Goal: Task Accomplishment & Management: Manage account settings

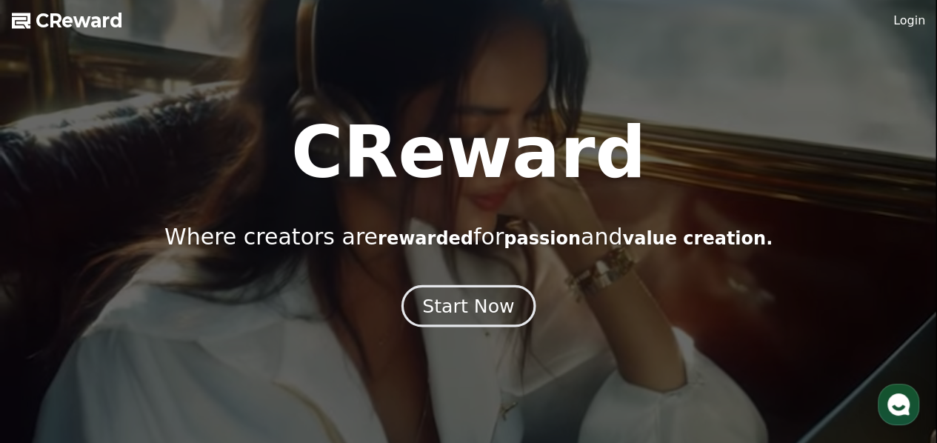
click at [481, 300] on div "Start Now" at bounding box center [468, 305] width 92 height 25
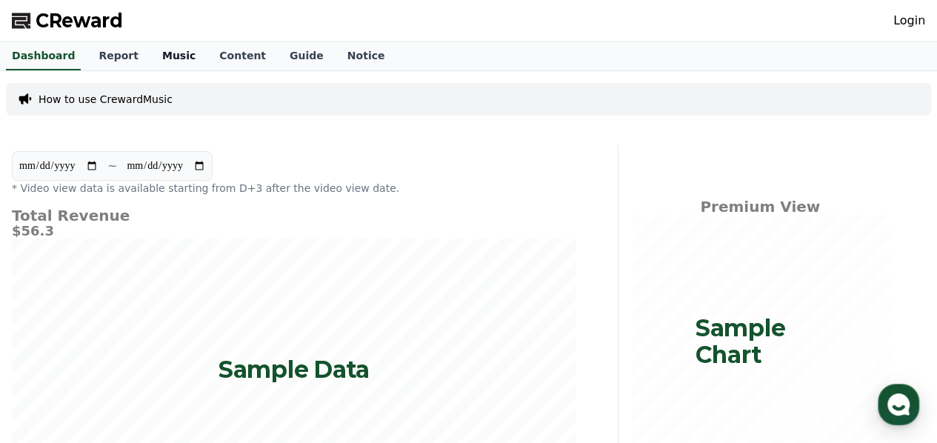
click at [153, 51] on link "Music" at bounding box center [178, 56] width 57 height 28
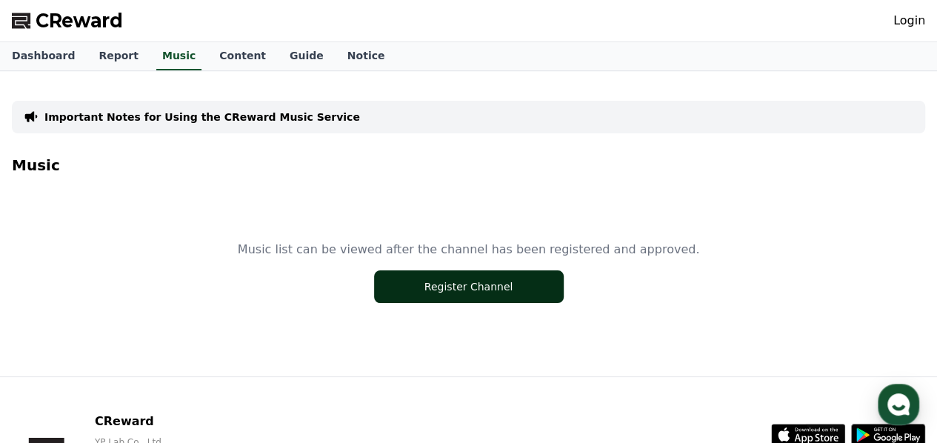
click at [456, 284] on button "Register Channel" at bounding box center [469, 286] width 190 height 33
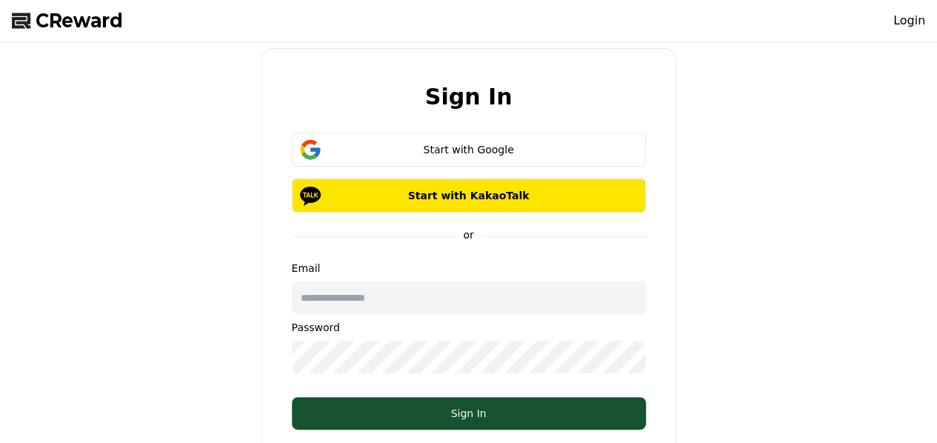
click at [461, 155] on div "Start with Google" at bounding box center [468, 149] width 311 height 15
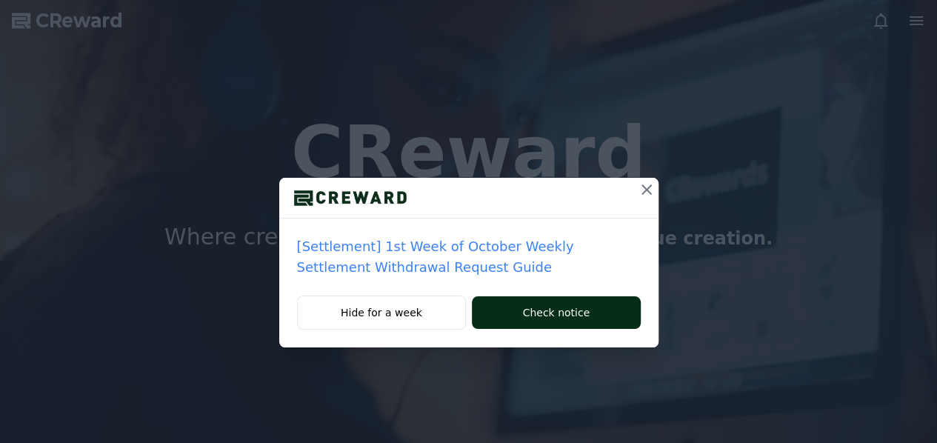
click at [518, 324] on button "Check notice" at bounding box center [556, 312] width 168 height 33
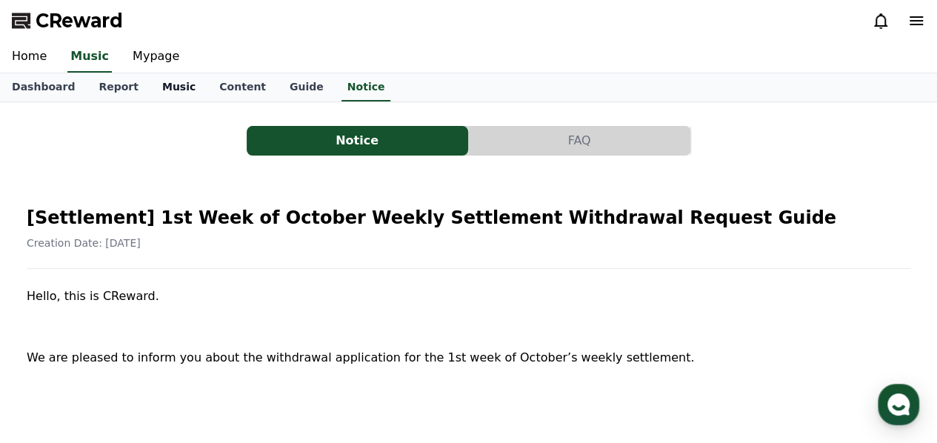
click at [150, 93] on link "Music" at bounding box center [178, 87] width 57 height 28
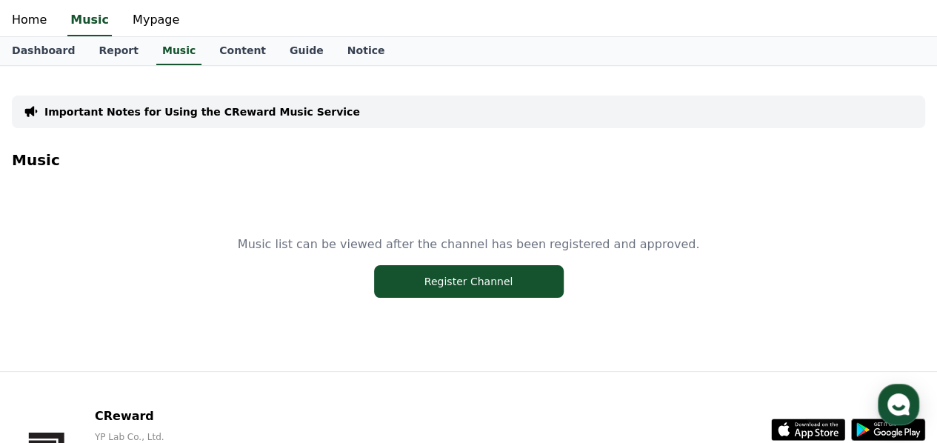
scroll to position [33, 0]
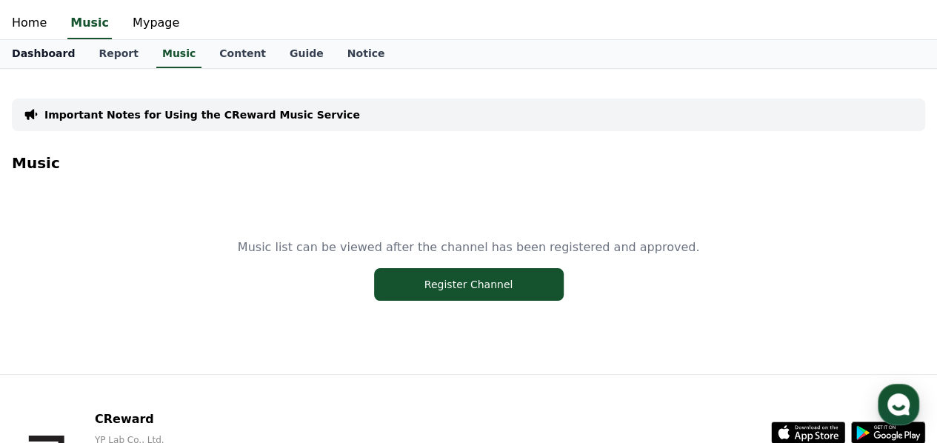
click at [46, 48] on link "Dashboard" at bounding box center [43, 54] width 87 height 28
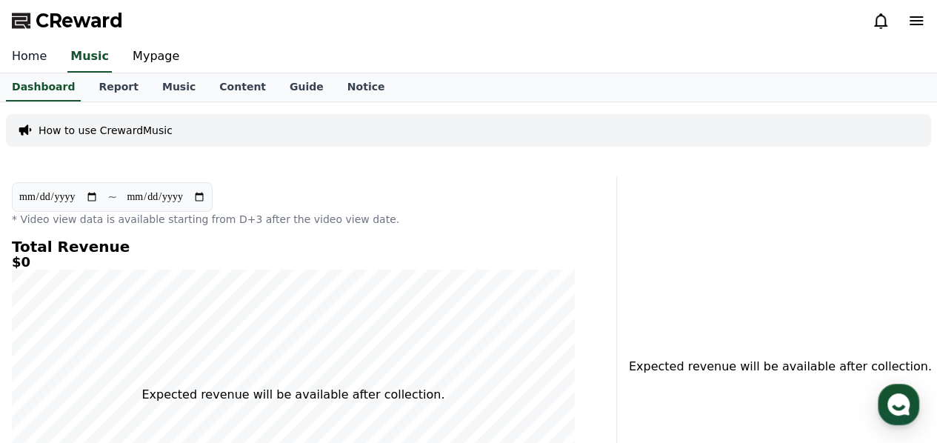
click at [30, 62] on link "Home" at bounding box center [29, 56] width 59 height 31
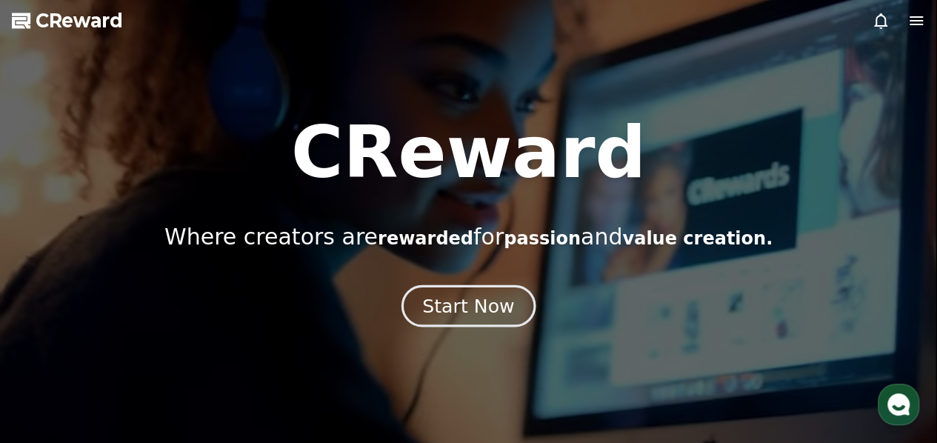
click at [462, 297] on div "Start Now" at bounding box center [468, 305] width 92 height 25
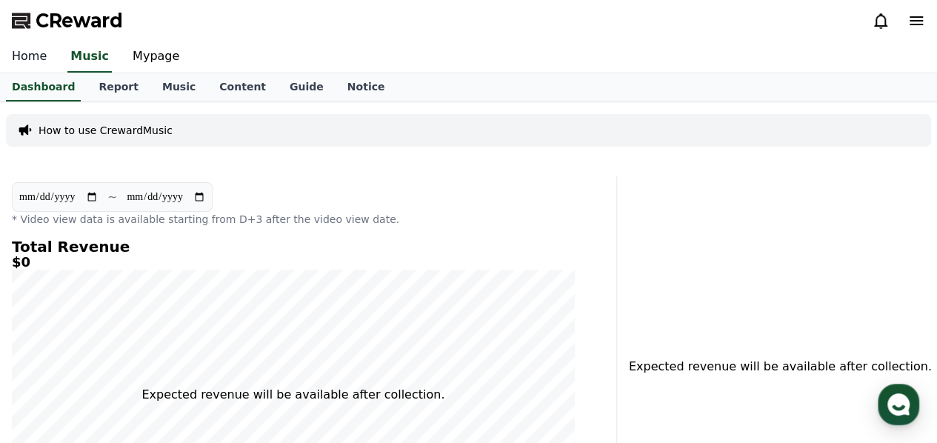
click at [27, 58] on link "Home" at bounding box center [29, 56] width 59 height 31
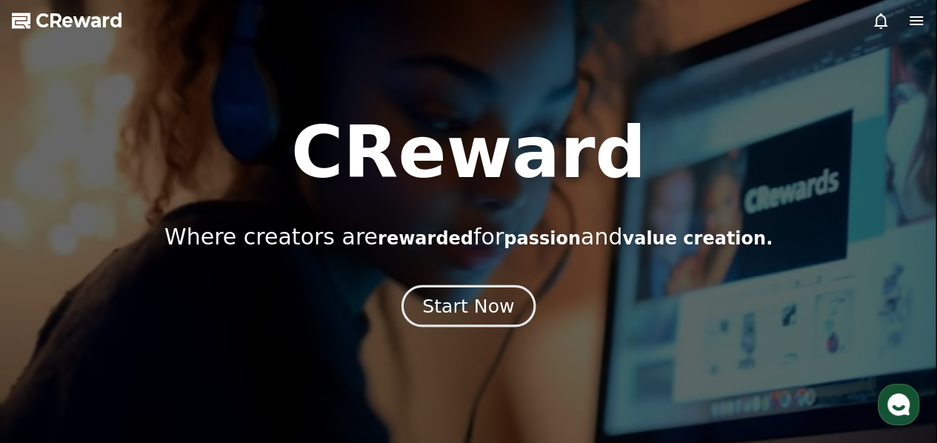
click at [452, 297] on div "Start Now" at bounding box center [468, 305] width 92 height 25
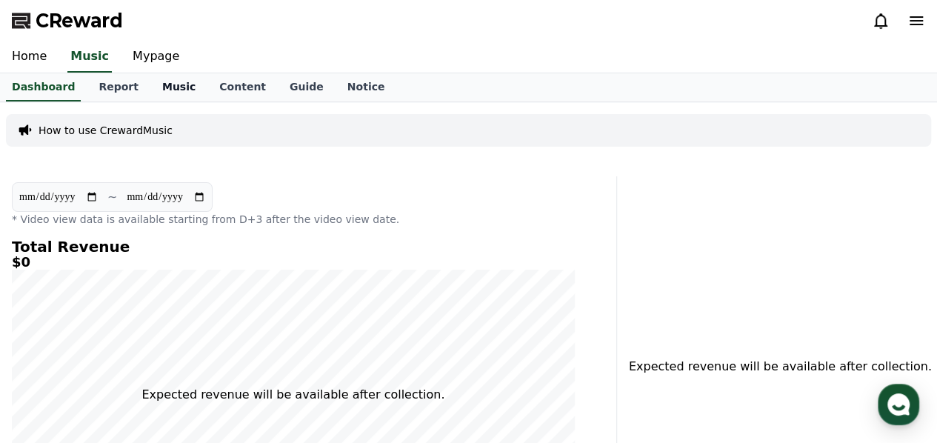
click at [166, 76] on link "Music" at bounding box center [178, 87] width 57 height 28
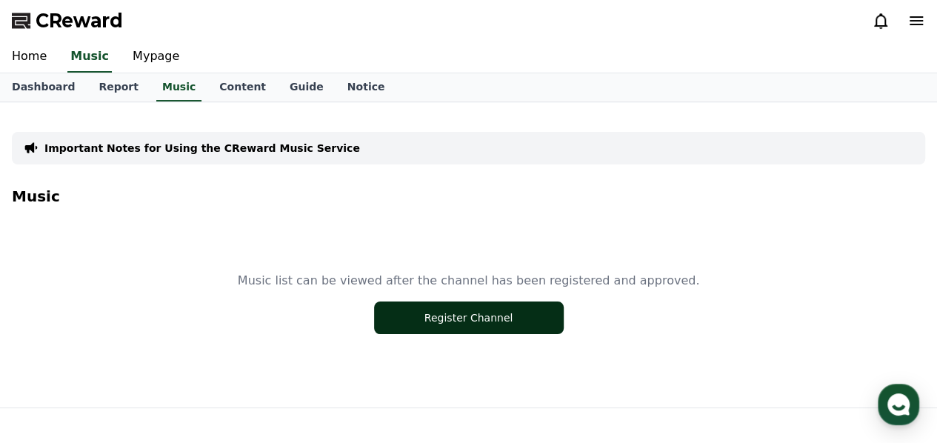
click at [487, 332] on button "Register Channel" at bounding box center [469, 317] width 190 height 33
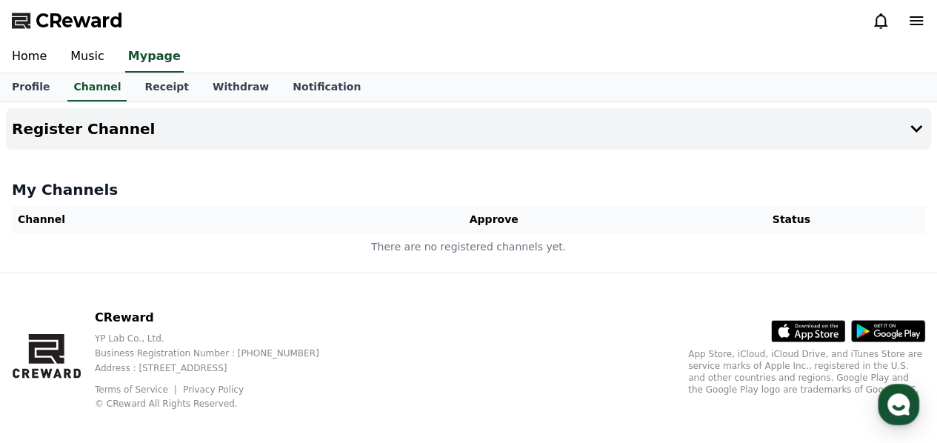
scroll to position [13, 0]
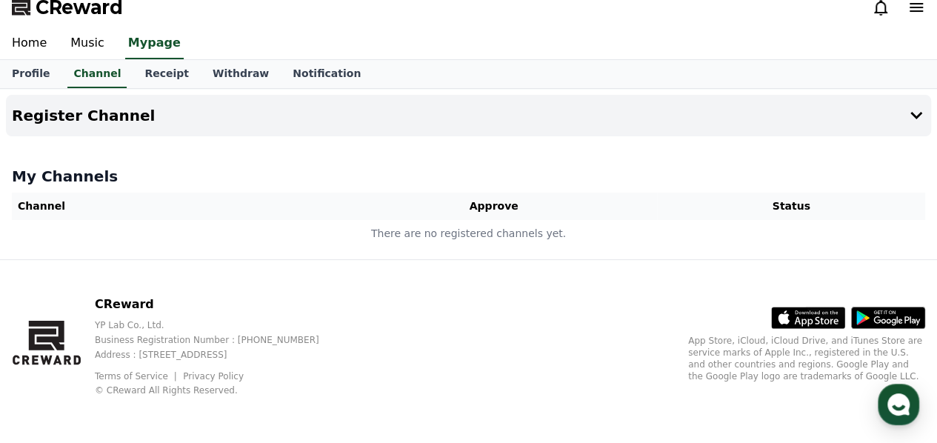
click at [453, 253] on div "Register Channel My Channels Channel Approve Status There are no registered cha…" at bounding box center [468, 174] width 937 height 170
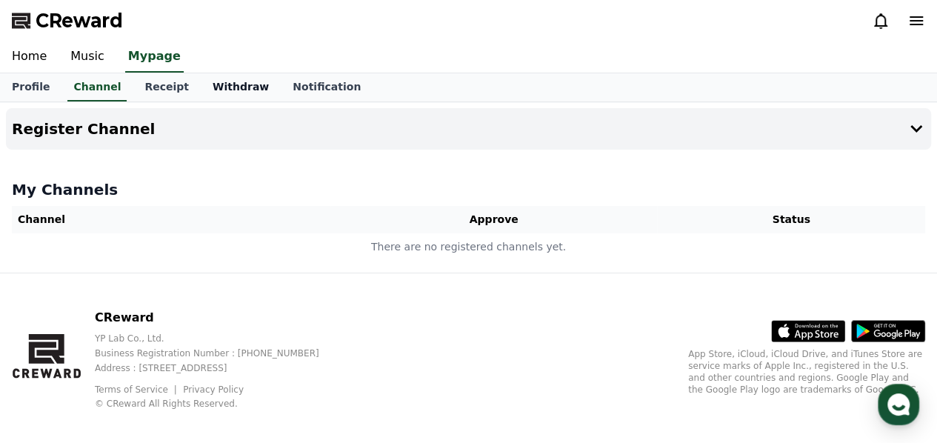
click at [205, 90] on link "Withdraw" at bounding box center [241, 87] width 80 height 28
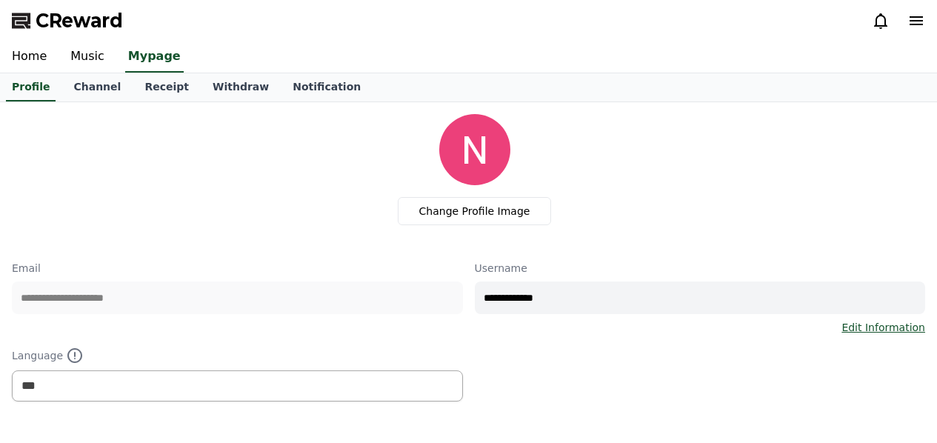
select select "**********"
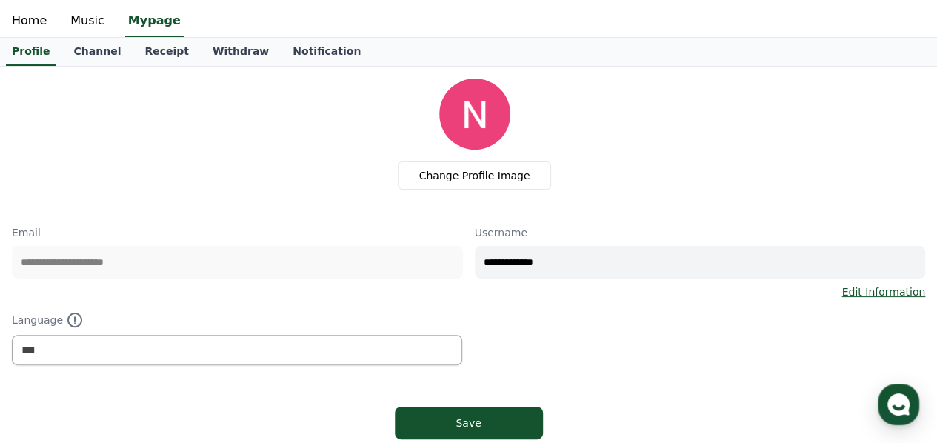
scroll to position [36, 0]
click at [89, 21] on link "Music" at bounding box center [88, 20] width 58 height 31
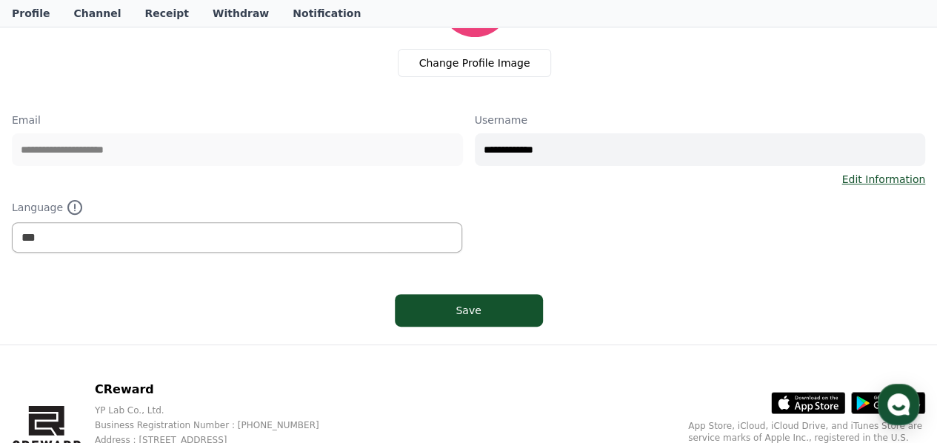
scroll to position [147, 0]
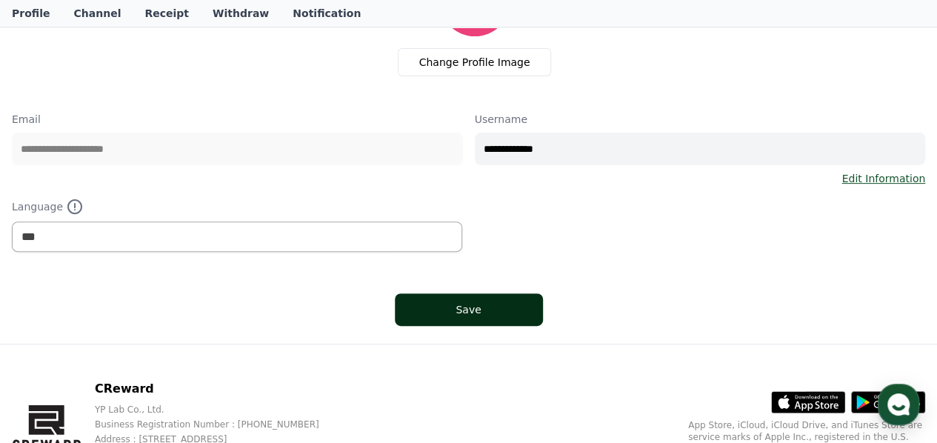
click at [495, 309] on div "Save" at bounding box center [468, 309] width 89 height 15
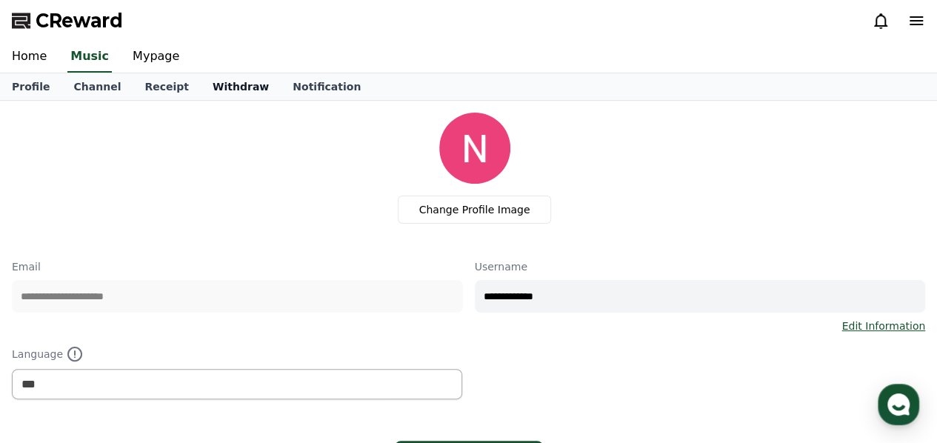
click at [201, 87] on link "Withdraw" at bounding box center [241, 86] width 80 height 27
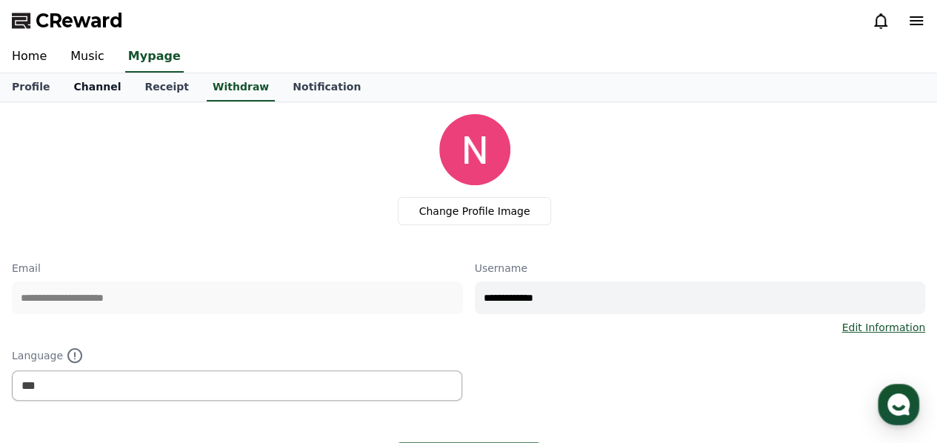
click at [108, 81] on link "Channel" at bounding box center [96, 87] width 71 height 28
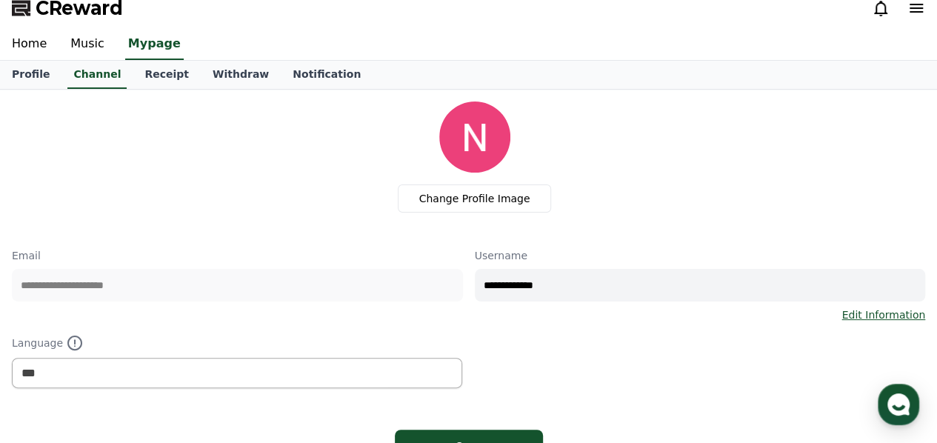
scroll to position [233, 0]
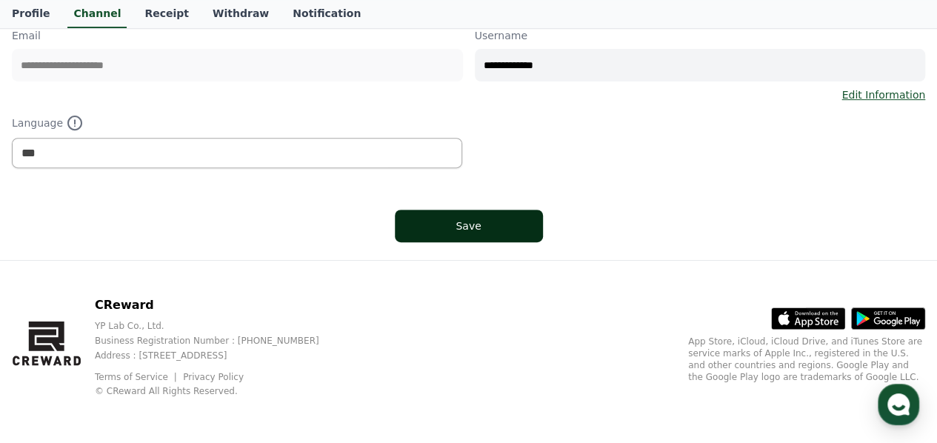
click at [453, 229] on div "Save" at bounding box center [468, 225] width 89 height 15
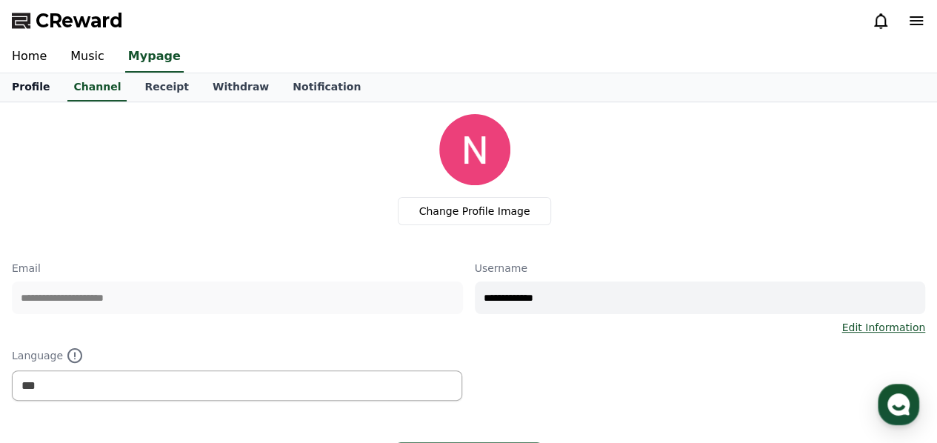
click at [27, 84] on link "Profile" at bounding box center [30, 87] width 61 height 28
click at [33, 66] on link "Home" at bounding box center [29, 56] width 59 height 31
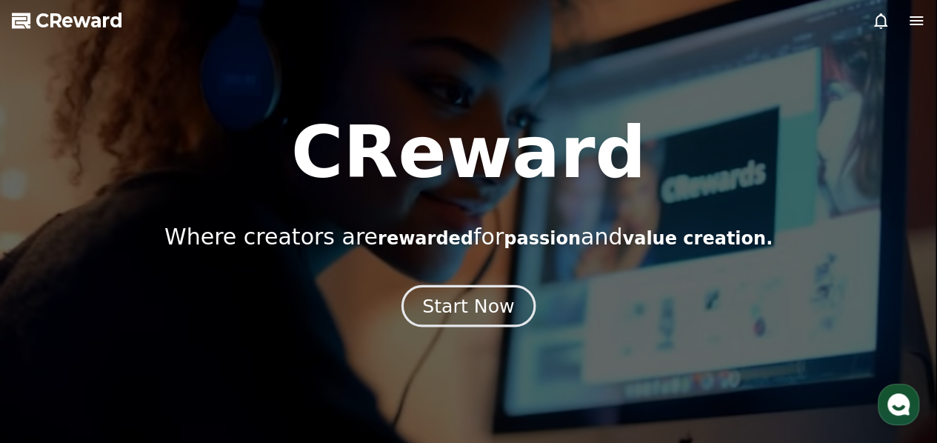
click at [468, 313] on div "Start Now" at bounding box center [468, 305] width 92 height 25
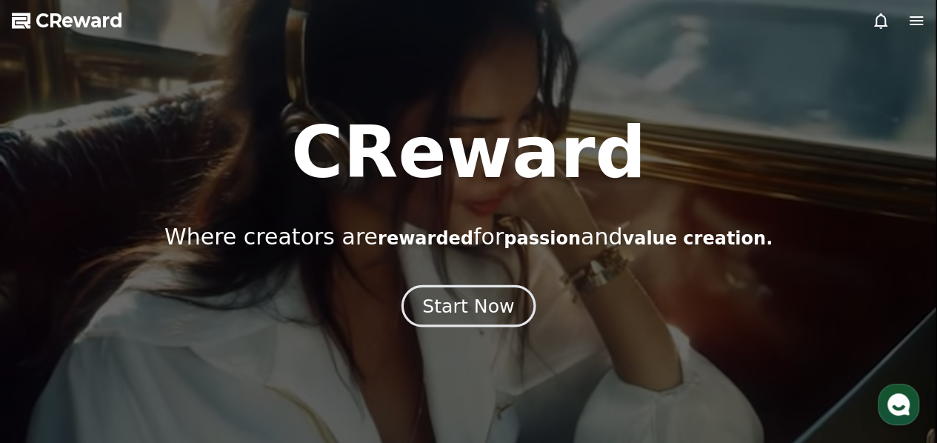
click at [465, 298] on div "Start Now" at bounding box center [468, 305] width 92 height 25
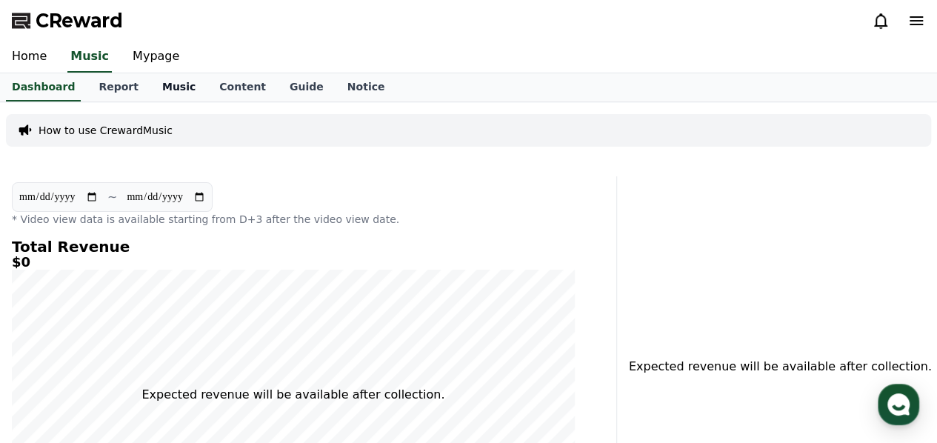
click at [150, 73] on link "Music" at bounding box center [178, 87] width 57 height 28
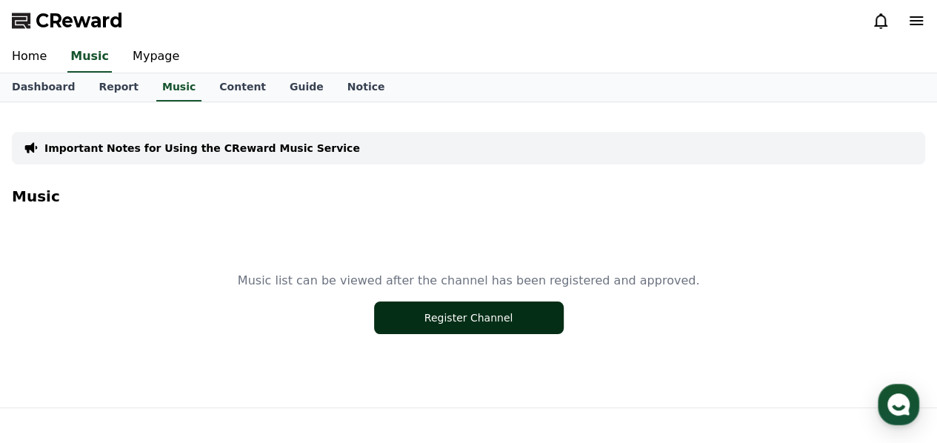
click at [549, 317] on button "Register Channel" at bounding box center [469, 317] width 190 height 33
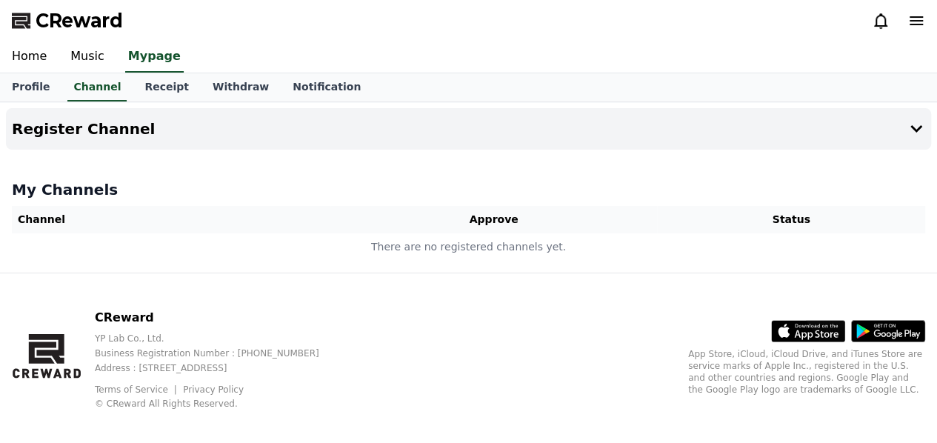
scroll to position [13, 0]
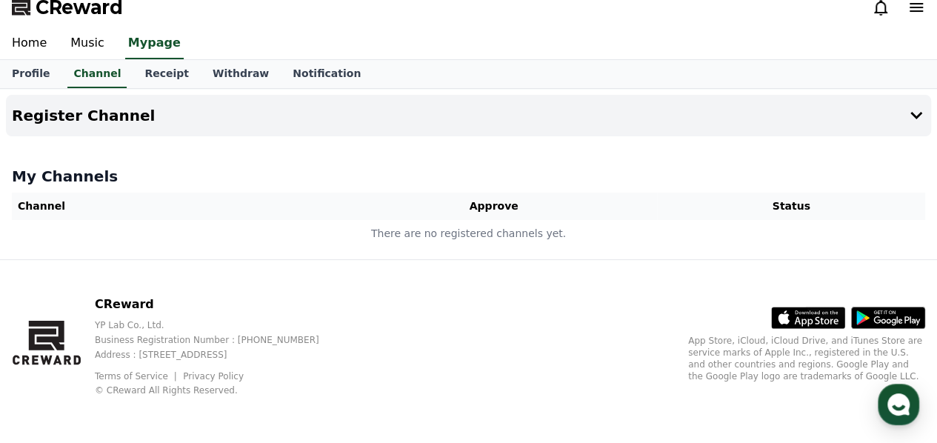
click at [705, 203] on th "Status" at bounding box center [791, 206] width 268 height 27
click at [759, 108] on button "Register Channel" at bounding box center [468, 115] width 925 height 41
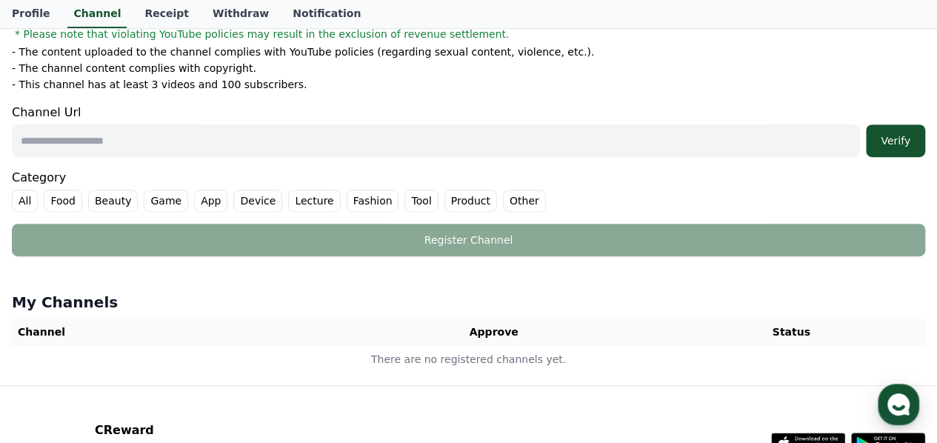
scroll to position [293, 0]
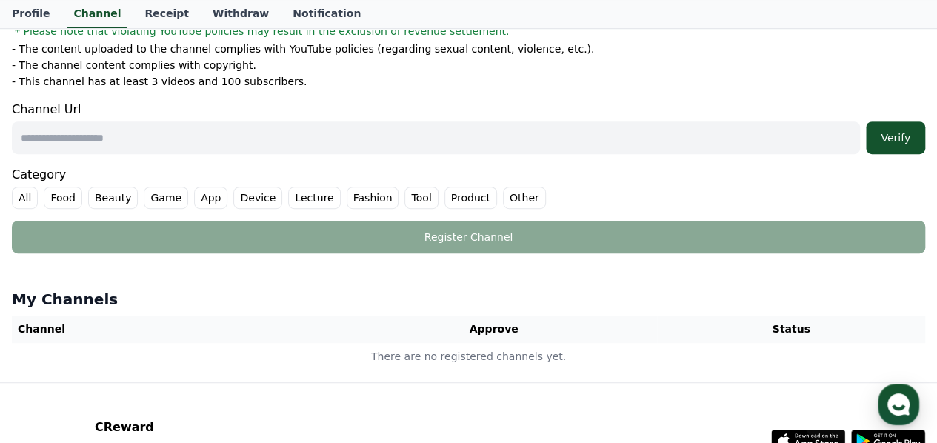
click at [149, 150] on input "text" at bounding box center [436, 137] width 848 height 33
click at [339, 125] on input "text" at bounding box center [436, 137] width 848 height 33
paste input "**********"
type input "**********"
click at [866, 121] on button "Verify" at bounding box center [895, 137] width 59 height 33
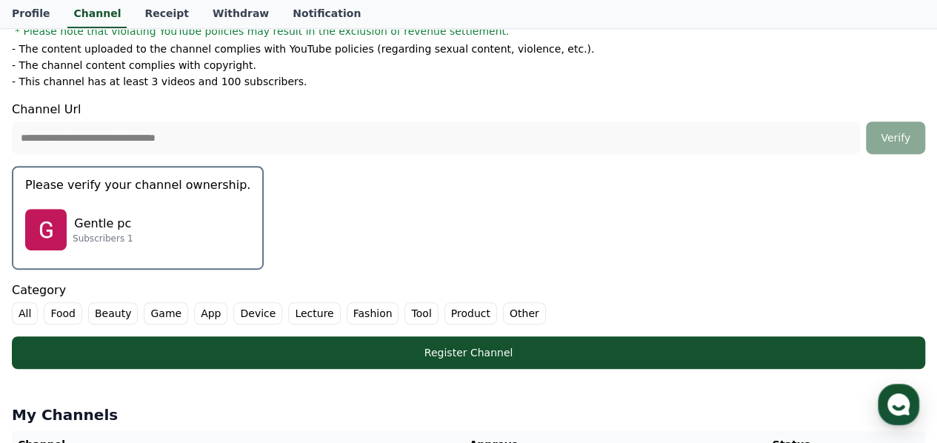
click at [151, 229] on div "Gentle pc Subscribers 1" at bounding box center [137, 229] width 225 height 59
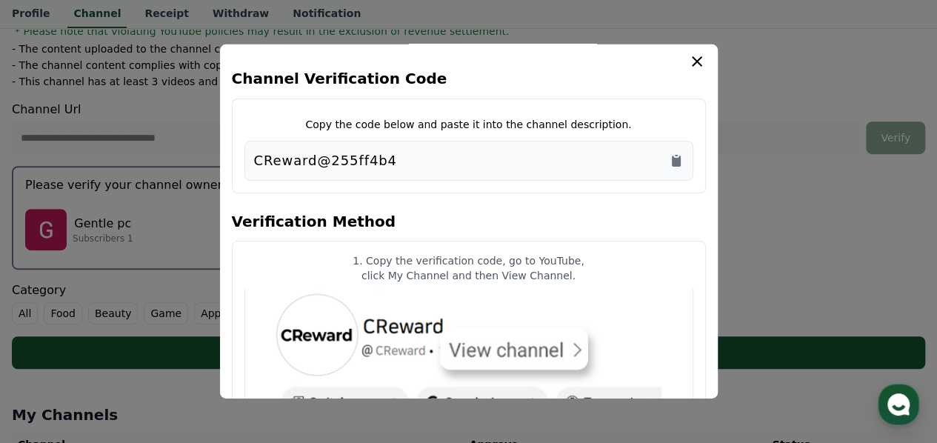
scroll to position [0, 0]
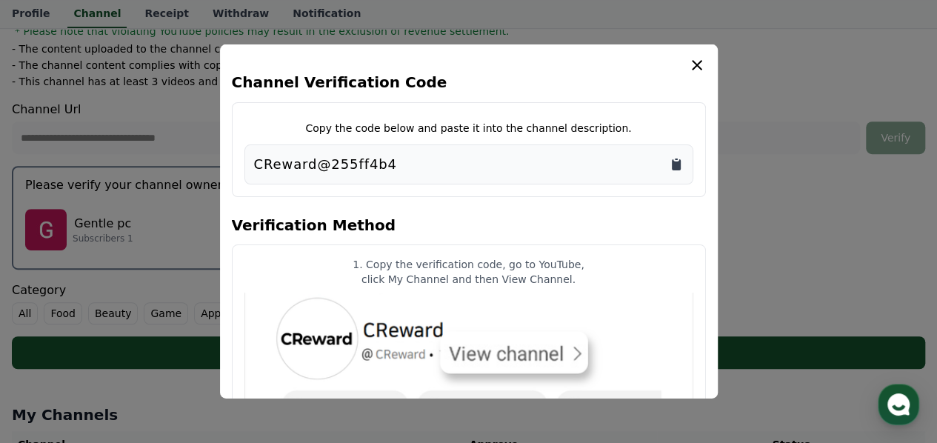
click at [672, 162] on icon "Copy to clipboard" at bounding box center [676, 164] width 9 height 11
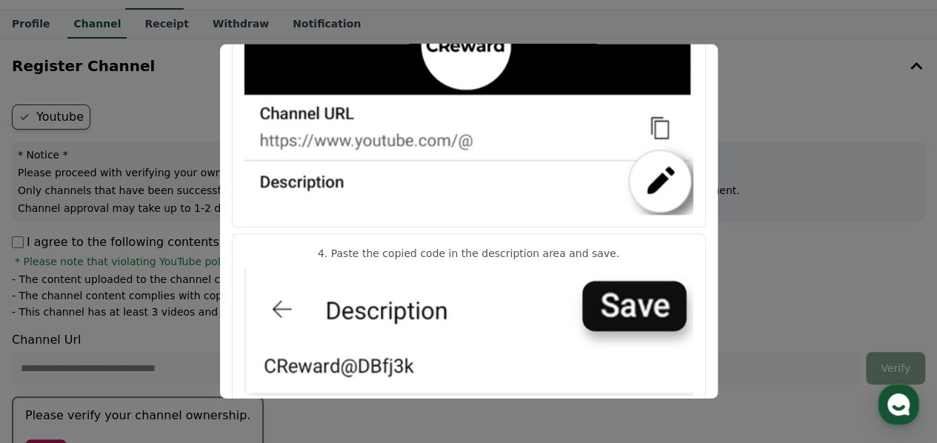
scroll to position [855, 0]
